Goal: Task Accomplishment & Management: Manage account settings

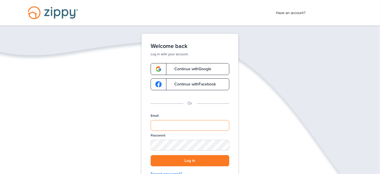
click at [160, 123] on input "Email" at bounding box center [190, 125] width 79 height 11
type input "**********"
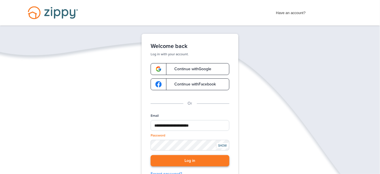
click at [197, 161] on button "Log in" at bounding box center [190, 161] width 79 height 12
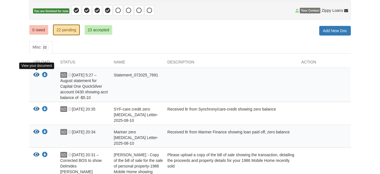
click at [36, 75] on icon "View Statement_072025_7691" at bounding box center [37, 75] width 6 height 6
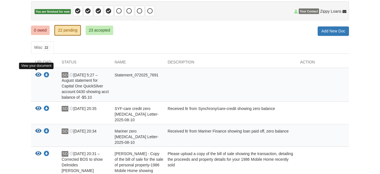
scroll to position [56, 0]
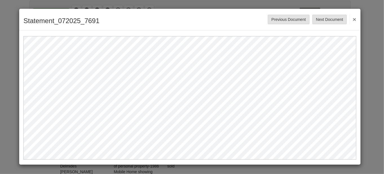
click at [353, 19] on button "×" at bounding box center [353, 19] width 6 height 10
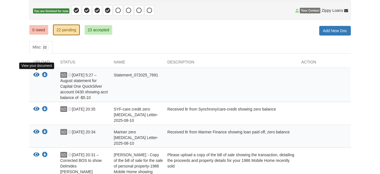
click at [35, 75] on icon "View Statement_072025_7691" at bounding box center [37, 75] width 6 height 6
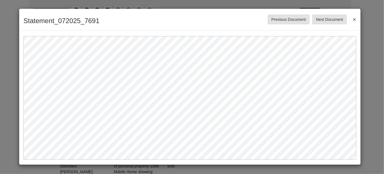
click at [356, 18] on button "×" at bounding box center [353, 19] width 6 height 10
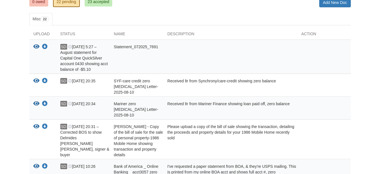
scroll to position [28, 0]
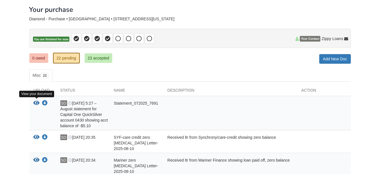
click at [36, 102] on icon "View Statement_072025_7691" at bounding box center [37, 103] width 6 height 6
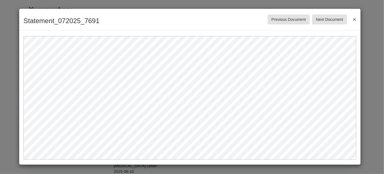
click at [356, 18] on button "×" at bounding box center [353, 19] width 6 height 10
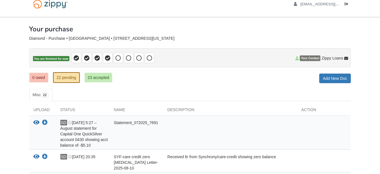
scroll to position [0, 0]
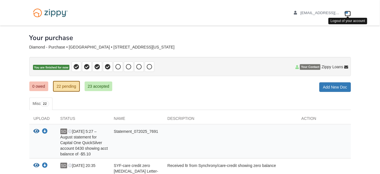
click at [346, 12] on icon "Log out" at bounding box center [347, 13] width 4 height 4
